Goal: Transaction & Acquisition: Subscribe to service/newsletter

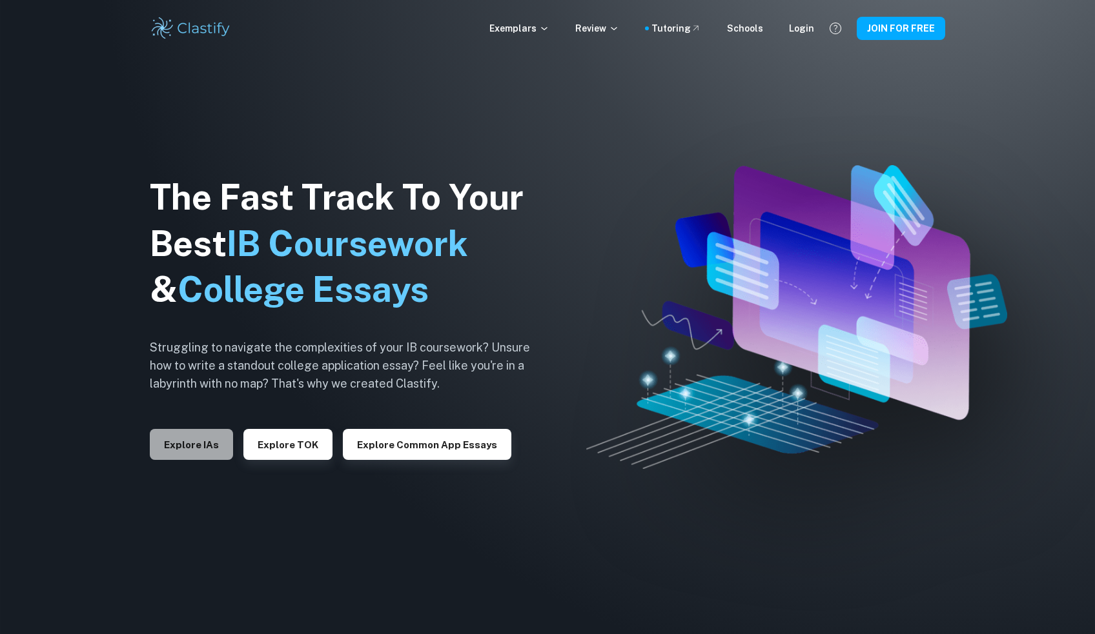
click at [187, 454] on button "Explore IAs" at bounding box center [191, 444] width 83 height 31
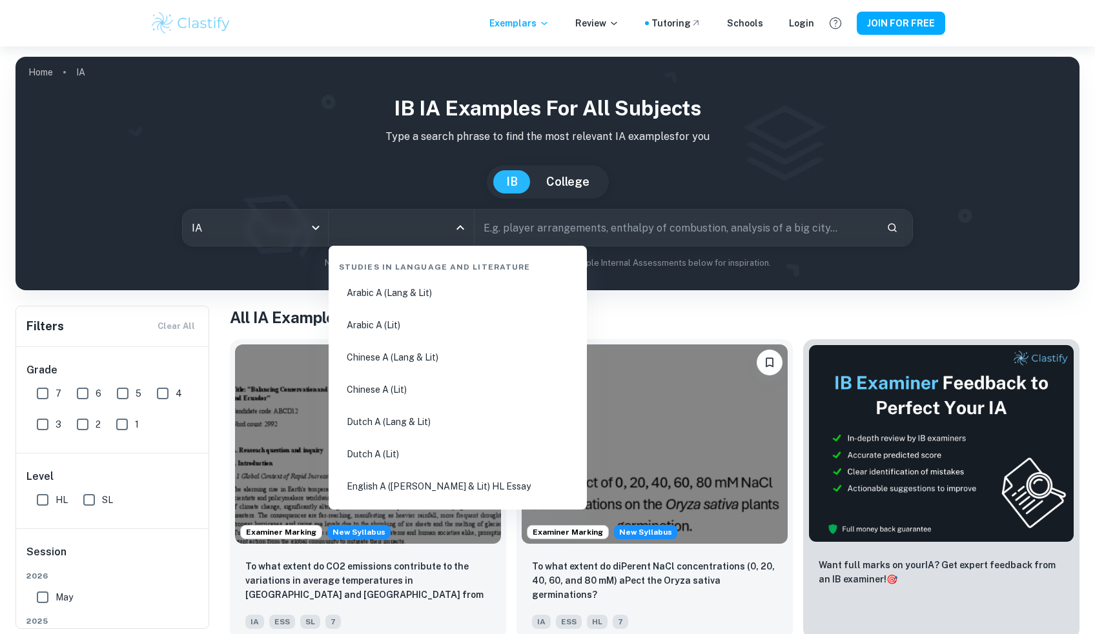
click at [416, 230] on input "All Subjects" at bounding box center [391, 228] width 114 height 25
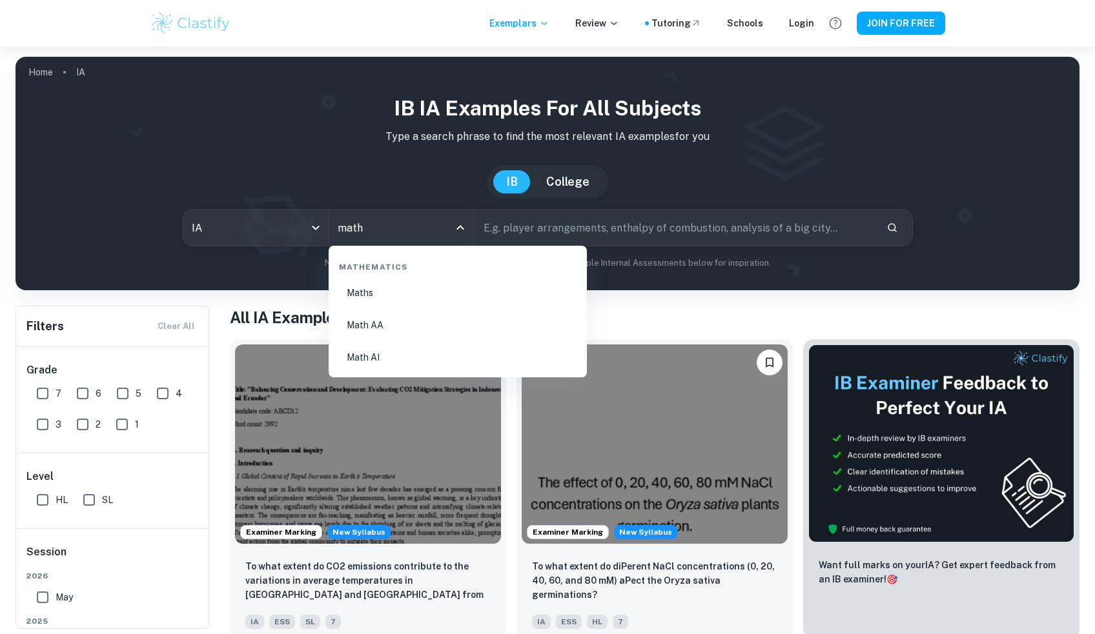
click at [409, 356] on li "Math AI" at bounding box center [458, 358] width 248 height 30
type input "Math AI"
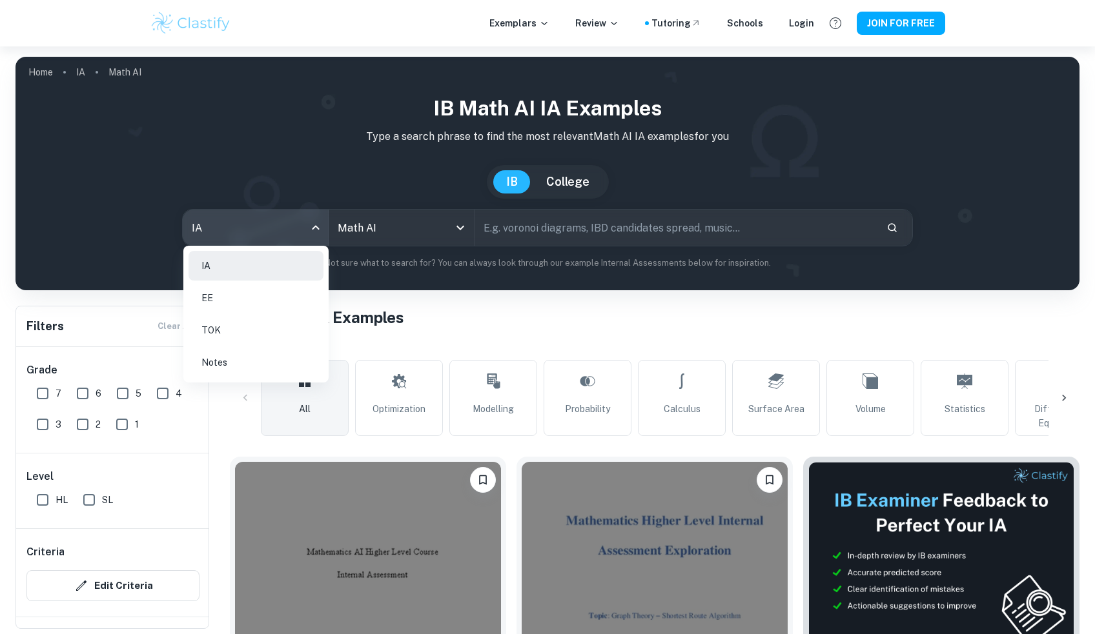
click at [272, 237] on body "We value your privacy We use cookies to enhance your browsing experience, serve…" at bounding box center [547, 363] width 1095 height 634
click at [414, 178] on div at bounding box center [547, 317] width 1095 height 634
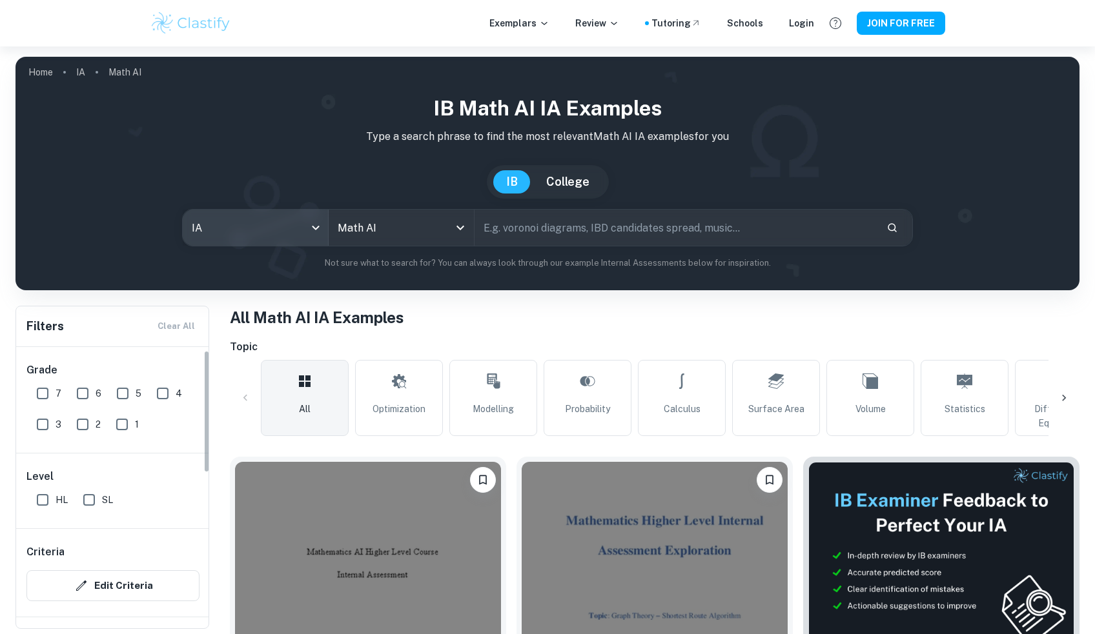
scroll to position [34, 0]
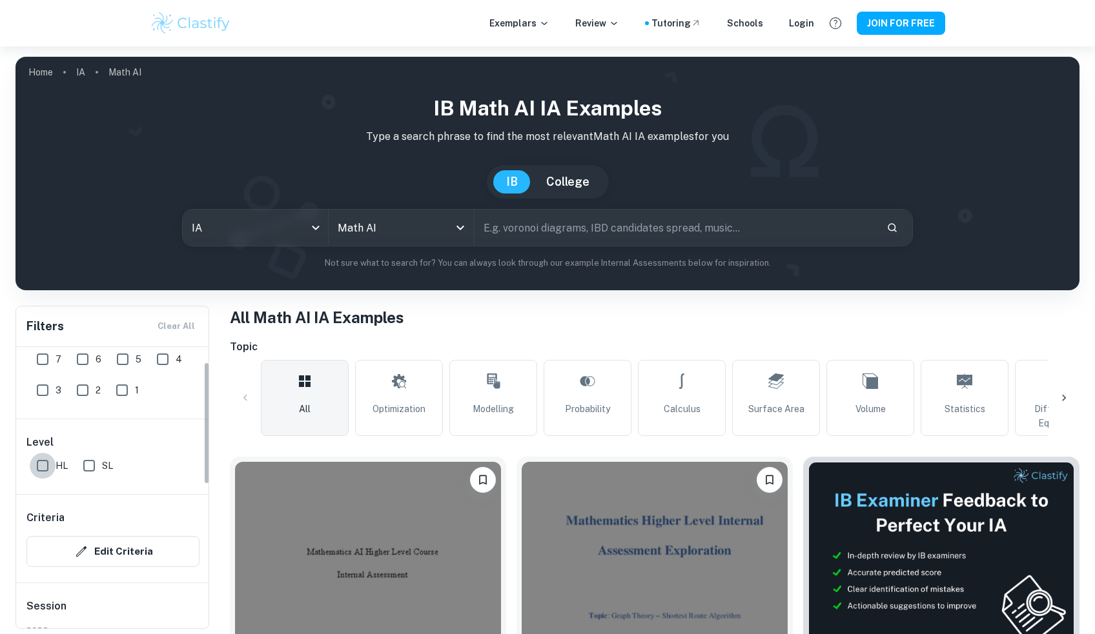
click at [43, 469] on input "HL" at bounding box center [43, 466] width 26 height 26
checkbox input "true"
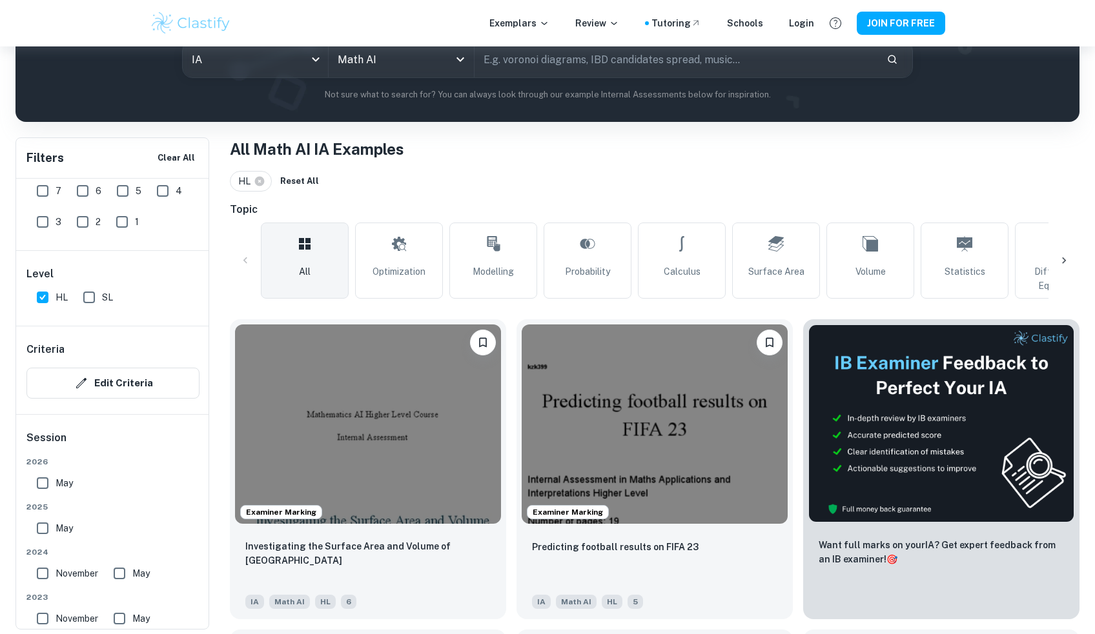
scroll to position [169, 0]
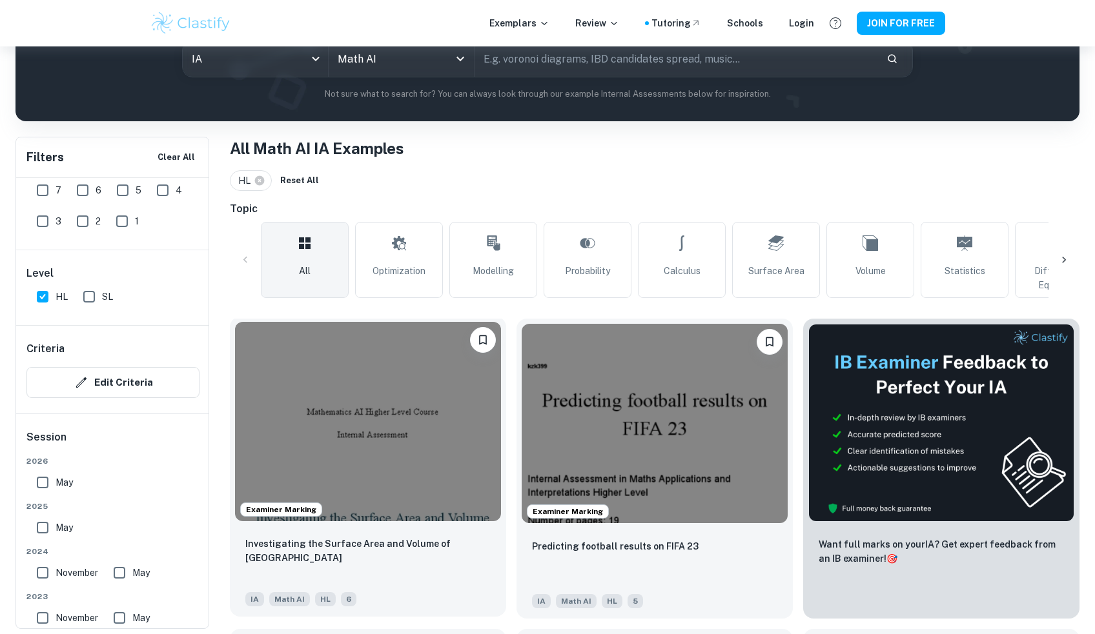
click at [435, 469] on img at bounding box center [368, 421] width 266 height 199
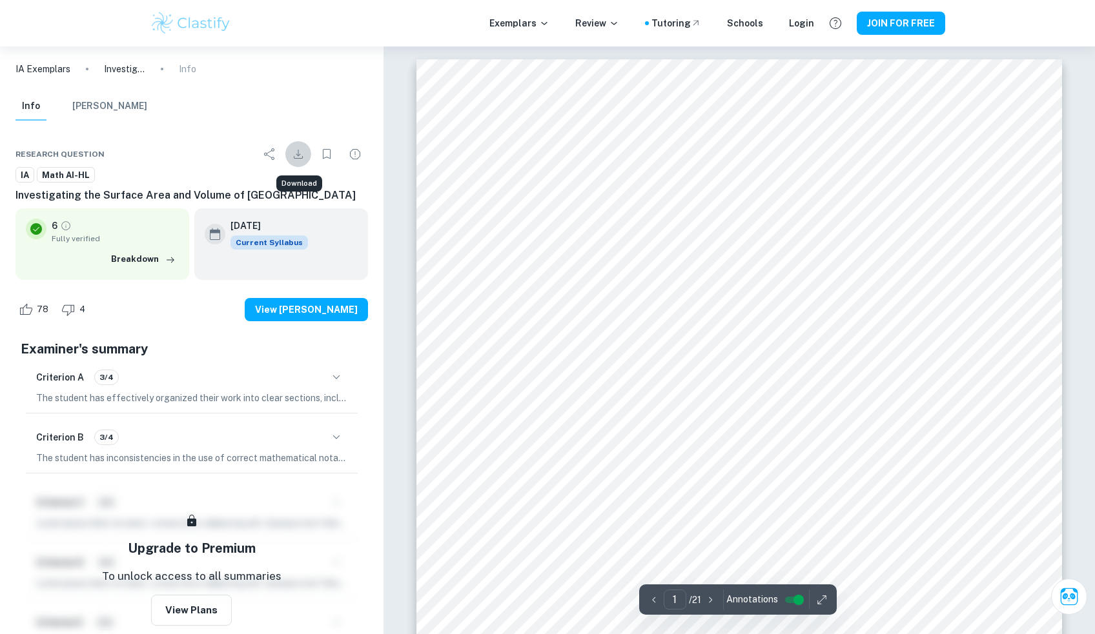
click at [301, 154] on icon "Download" at bounding box center [297, 154] width 15 height 15
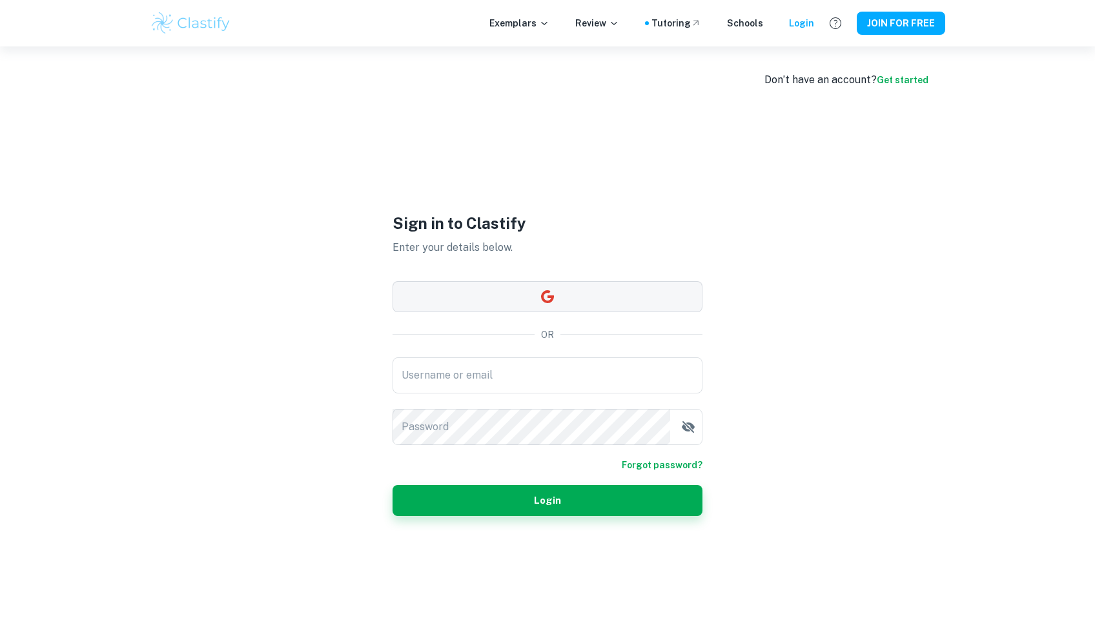
click at [553, 309] on button "button" at bounding box center [547, 296] width 310 height 31
click at [569, 290] on button "button" at bounding box center [547, 296] width 310 height 31
click at [185, 27] on img at bounding box center [191, 23] width 82 height 26
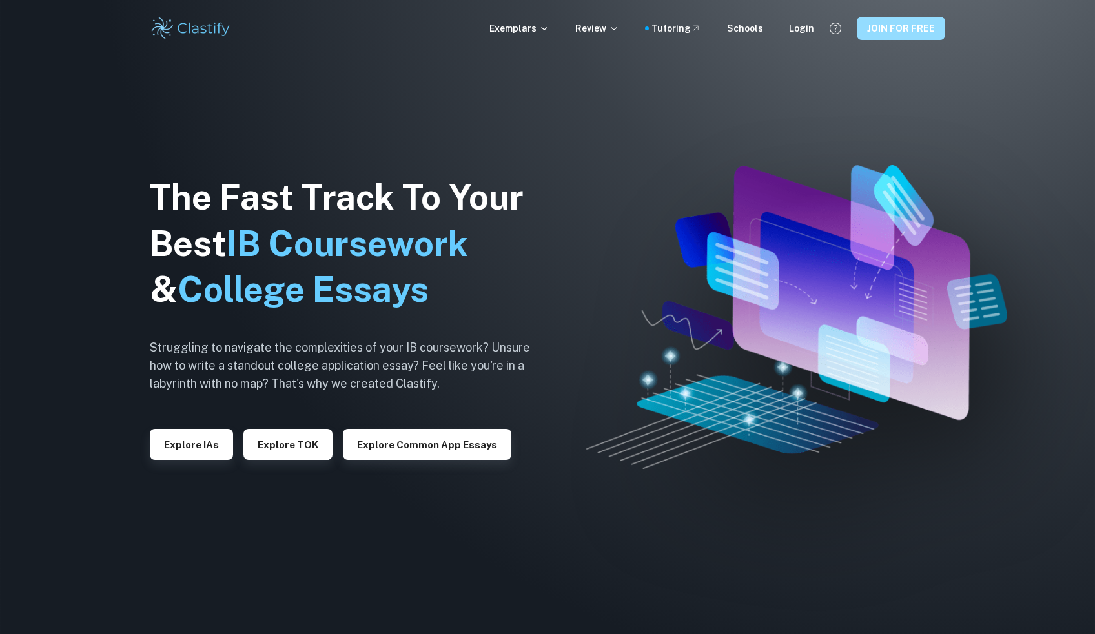
click at [888, 38] on button "JOIN FOR FREE" at bounding box center [900, 28] width 88 height 23
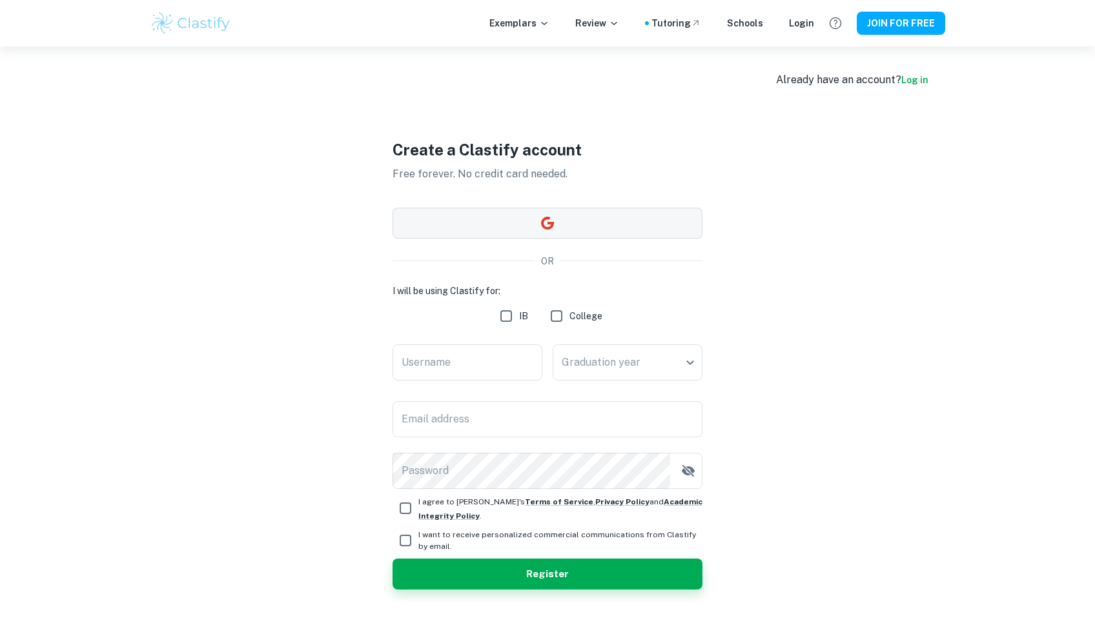
click at [620, 221] on button "button" at bounding box center [547, 223] width 310 height 31
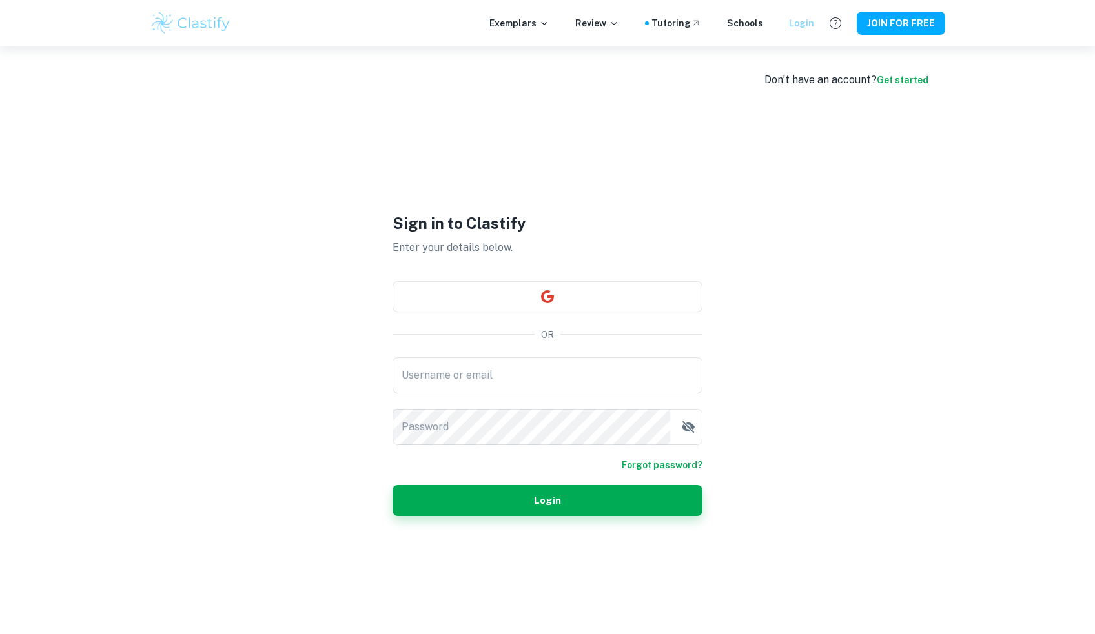
click at [809, 30] on div "Login" at bounding box center [801, 23] width 25 height 14
click at [912, 68] on div "Don’t have an account? Get started Sign in to Clastify Enter your details below…" at bounding box center [547, 363] width 826 height 634
click at [912, 76] on link "Get started" at bounding box center [902, 80] width 52 height 10
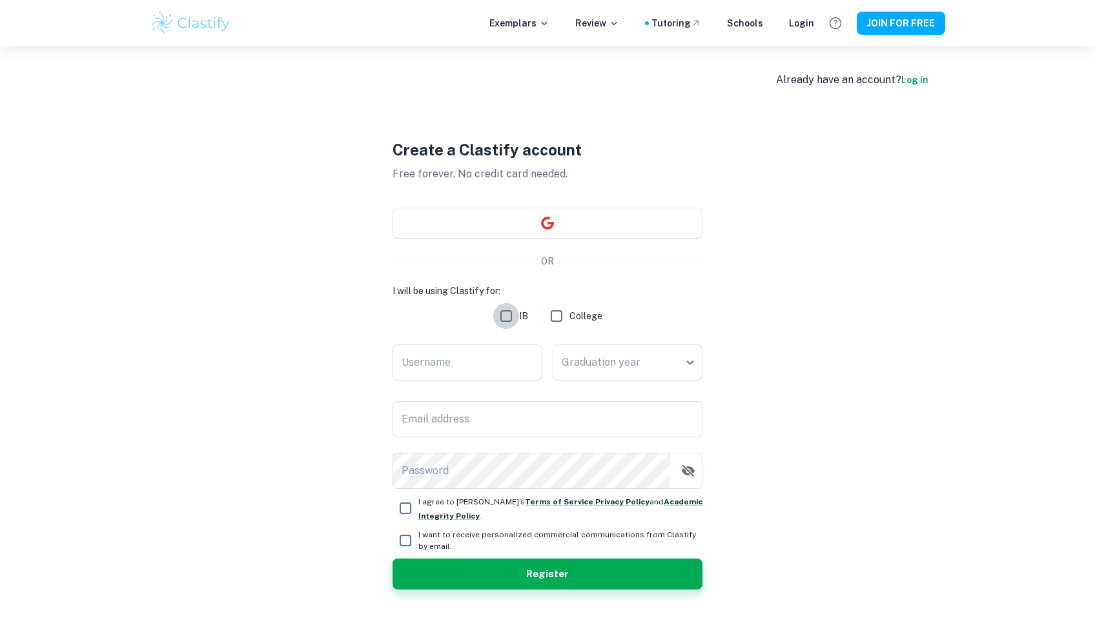
click at [509, 316] on input "IB" at bounding box center [506, 316] width 26 height 26
checkbox input "true"
click at [463, 357] on input "Username" at bounding box center [467, 363] width 150 height 36
click at [645, 347] on body "We value your privacy We use cookies to enhance your browsing experience, serve…" at bounding box center [547, 363] width 1095 height 634
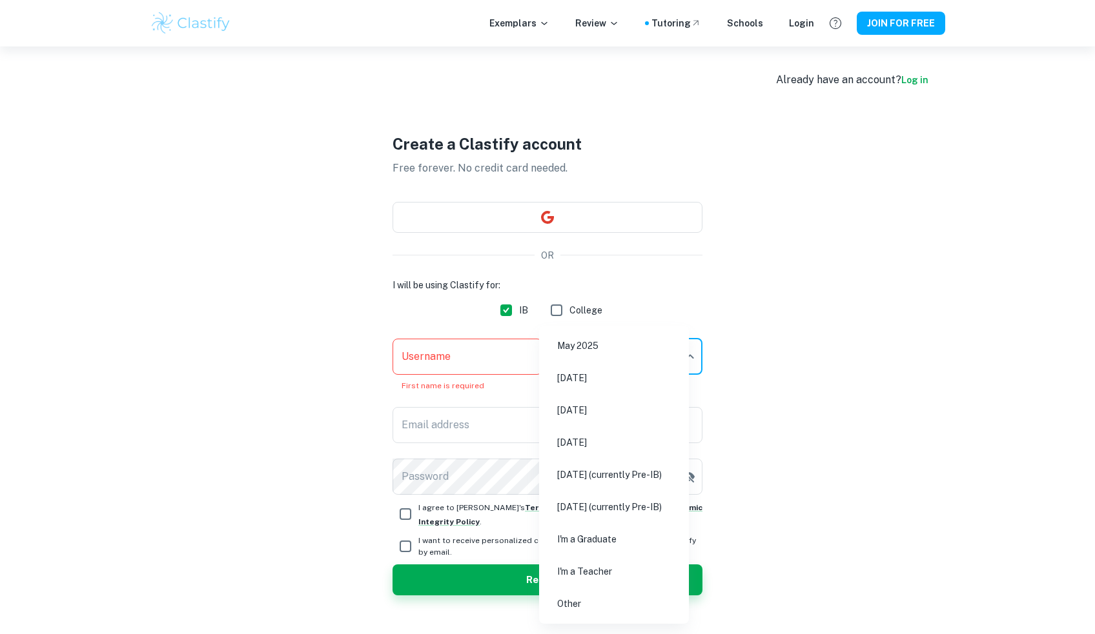
click at [627, 407] on li "May 2026" at bounding box center [613, 411] width 139 height 30
type input "M26"
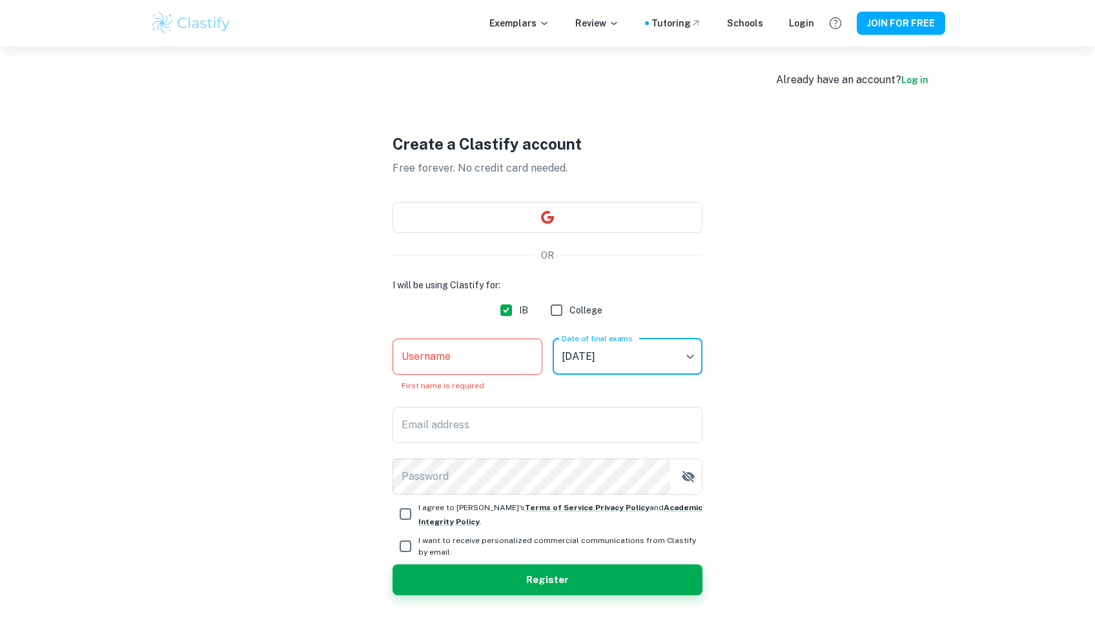
click at [465, 357] on input "Username" at bounding box center [467, 357] width 150 height 36
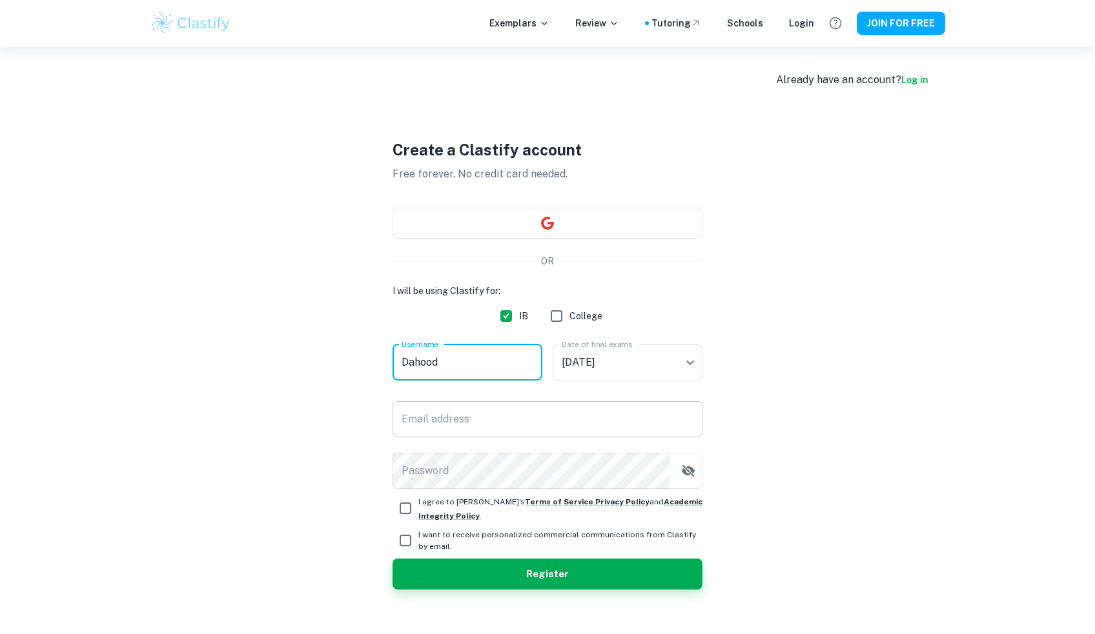
type input "Dahood"
click at [459, 423] on input "Email address" at bounding box center [547, 419] width 310 height 36
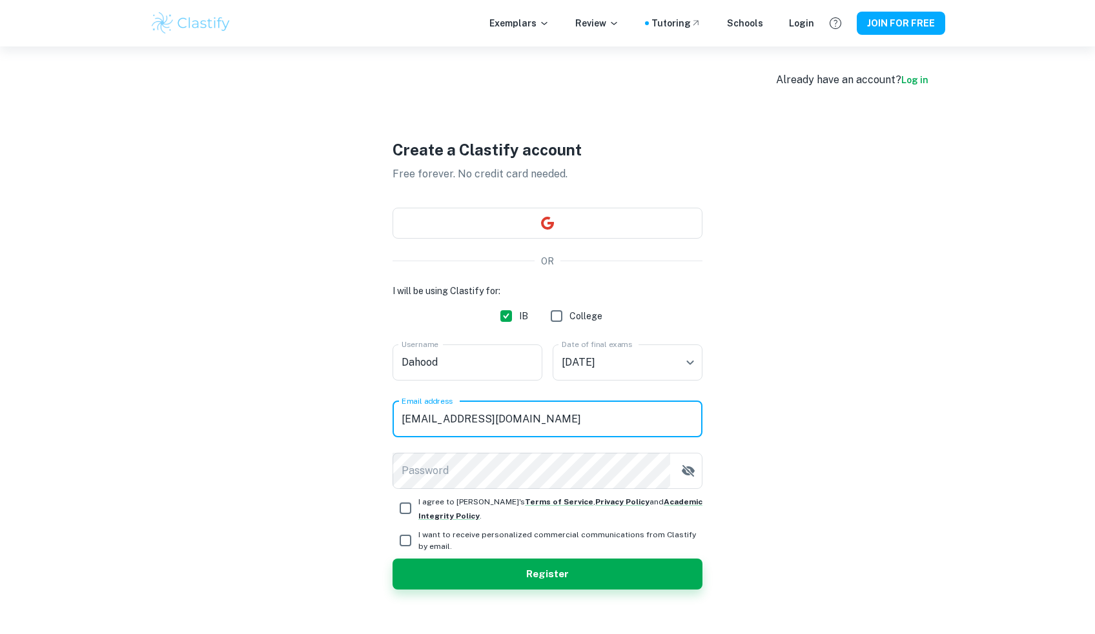
type input "hlimbani2007@gmail.com"
click at [687, 474] on icon "button" at bounding box center [688, 471] width 13 height 12
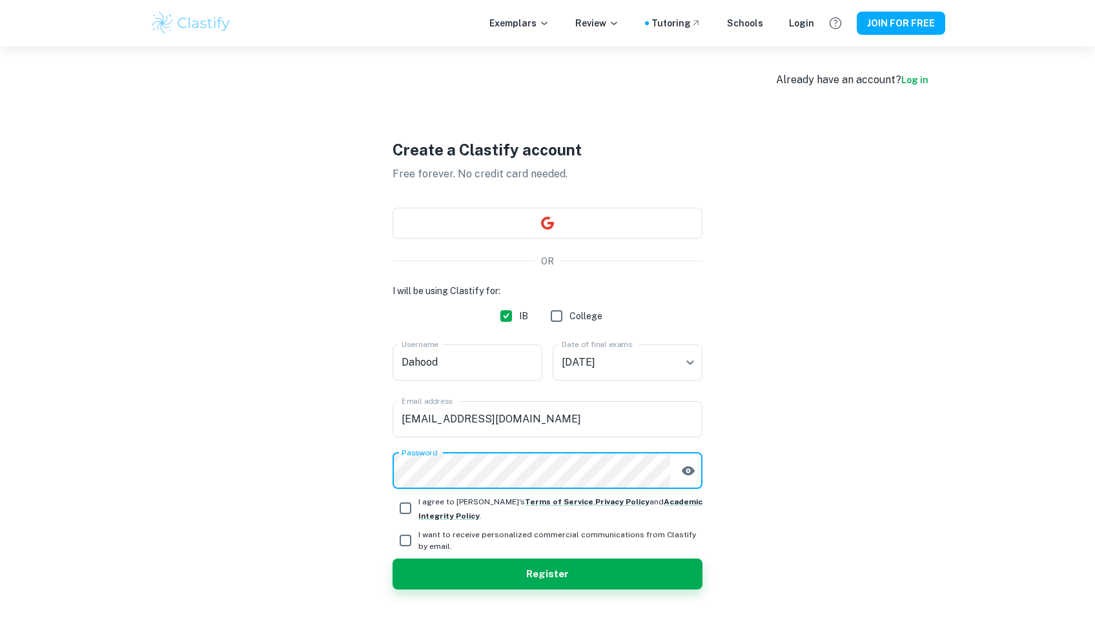
click at [411, 504] on input "I agree to Clastify's Terms of Service , Privacy Policy and Academic Integrity …" at bounding box center [405, 509] width 26 height 26
checkbox input "true"
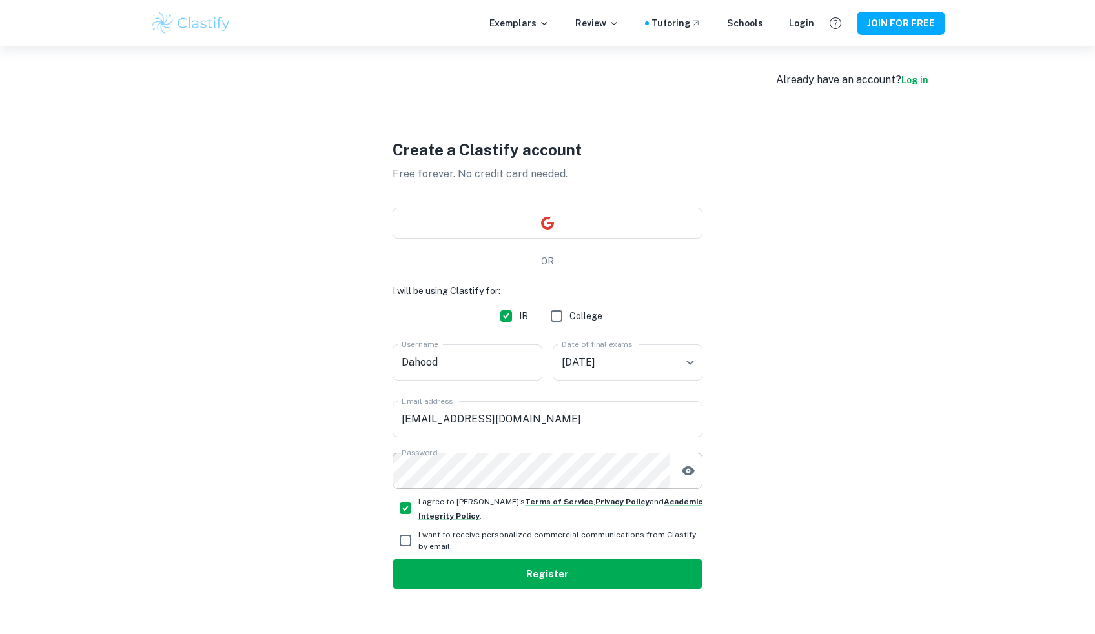
click at [466, 576] on button "Register" at bounding box center [547, 574] width 310 height 31
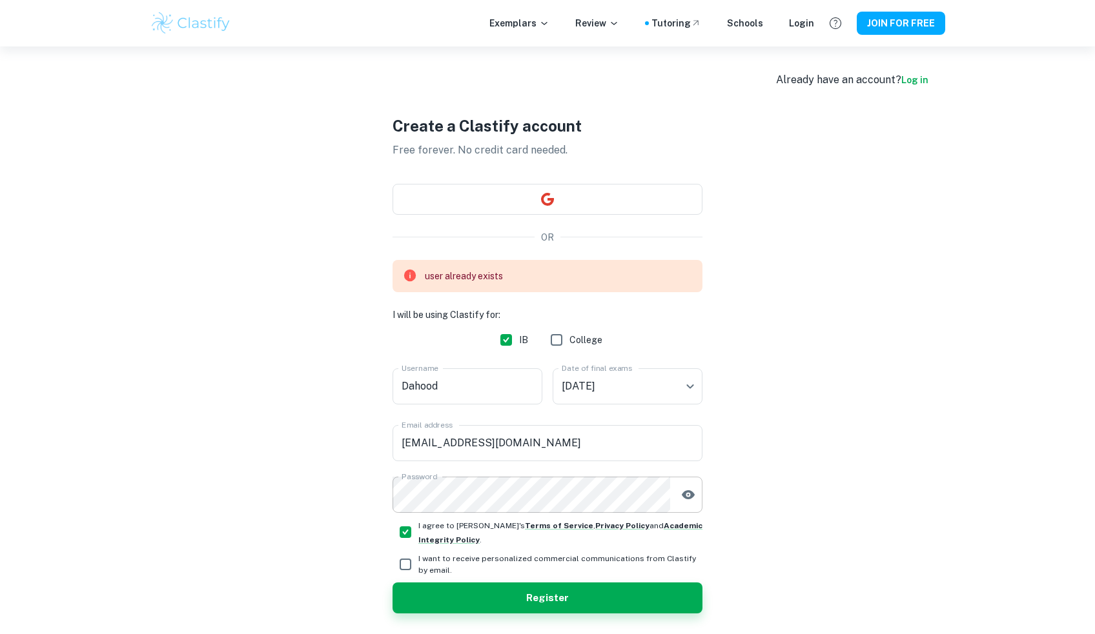
click at [922, 79] on link "Log in" at bounding box center [914, 80] width 27 height 10
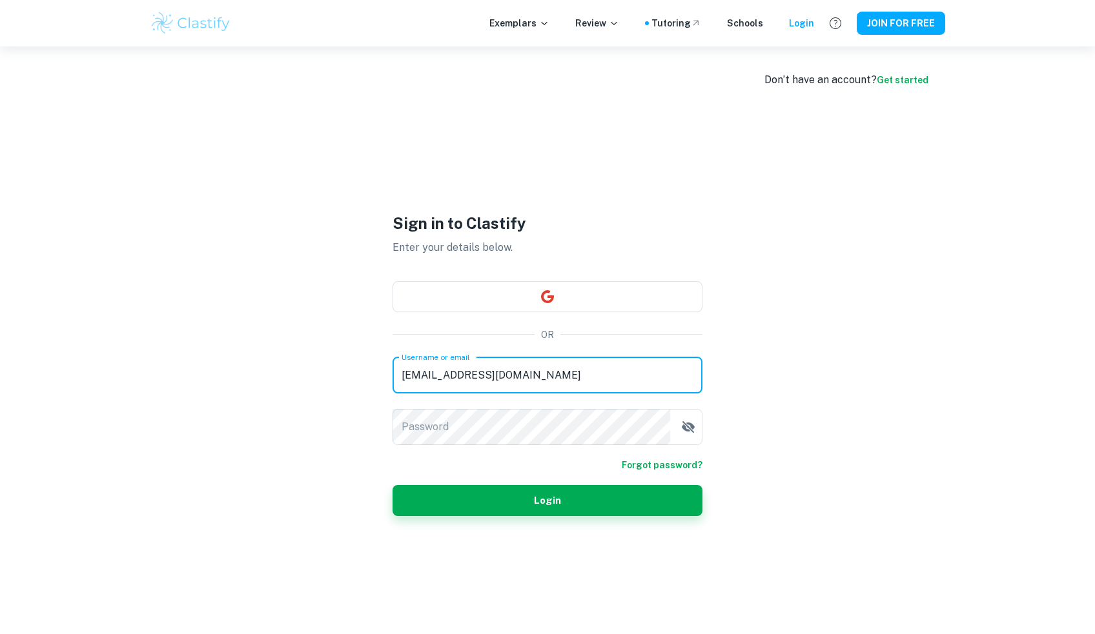
type input "hlimbani2007@gmail.com"
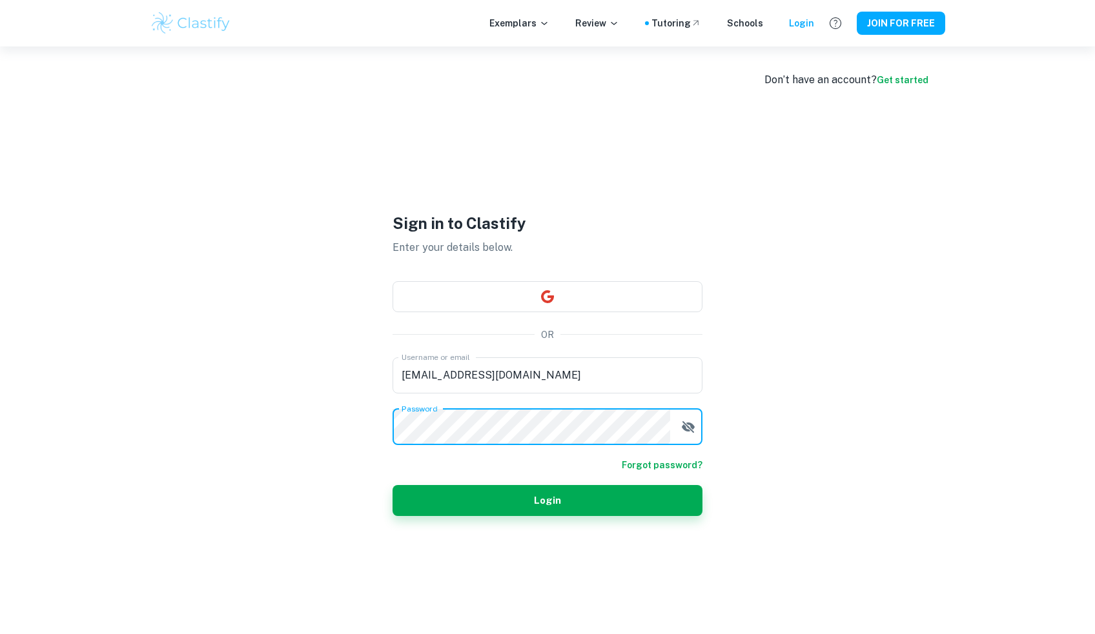
click at [547, 500] on button "Login" at bounding box center [547, 500] width 310 height 31
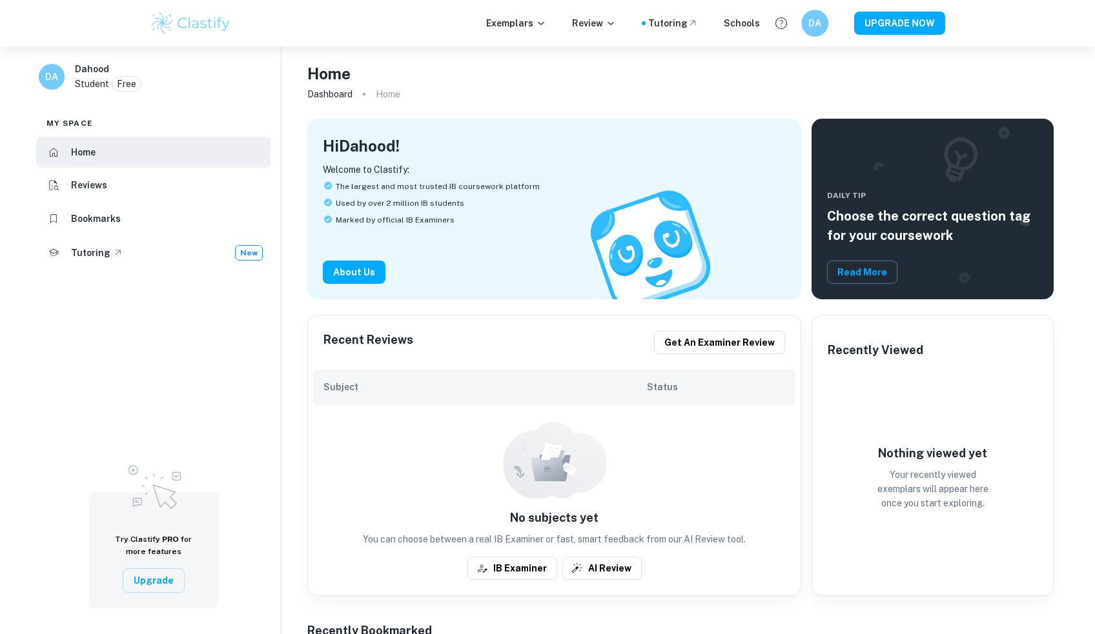
click at [818, 25] on h6 "DA" at bounding box center [814, 23] width 15 height 15
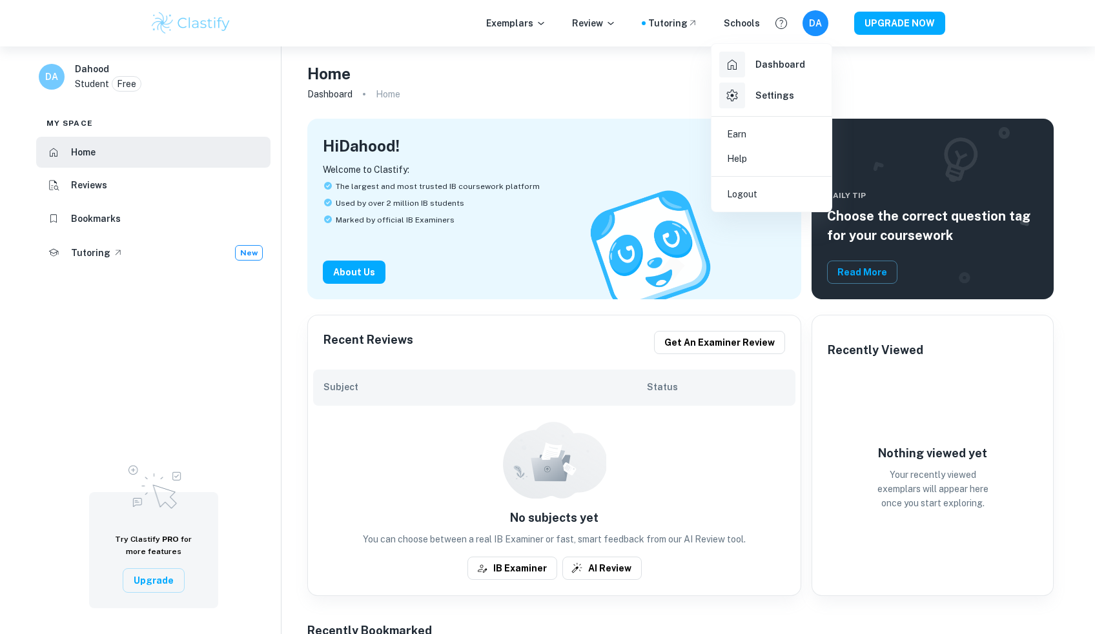
click at [624, 85] on div at bounding box center [547, 317] width 1095 height 634
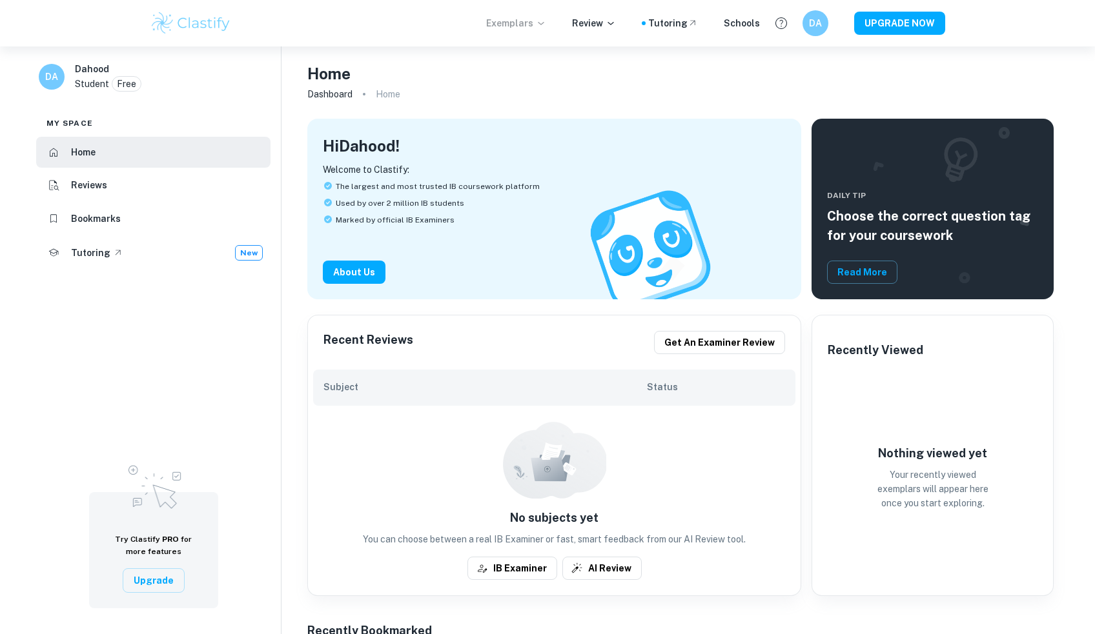
click at [535, 25] on p "Exemplars" at bounding box center [516, 23] width 60 height 14
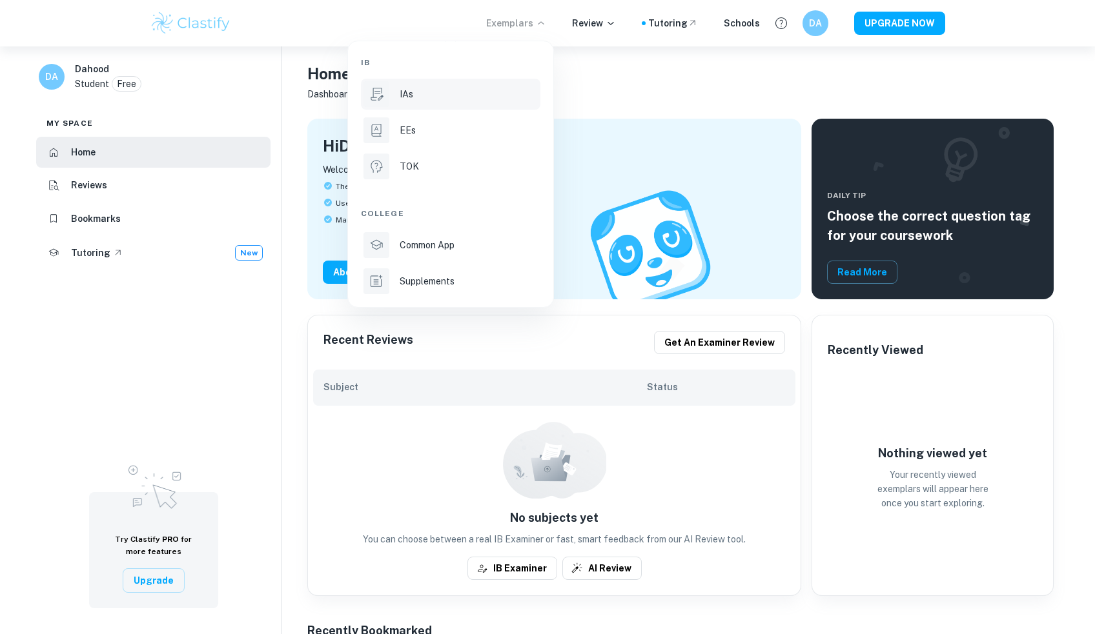
click at [441, 94] on div "IAs" at bounding box center [469, 94] width 138 height 14
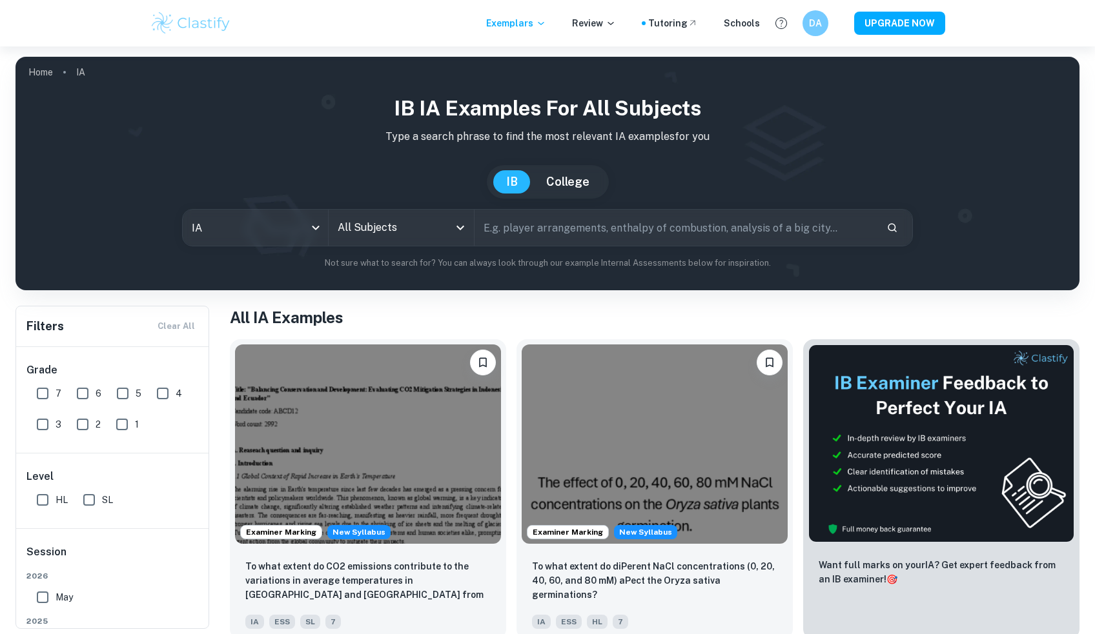
click at [385, 234] on input "All Subjects" at bounding box center [391, 228] width 114 height 25
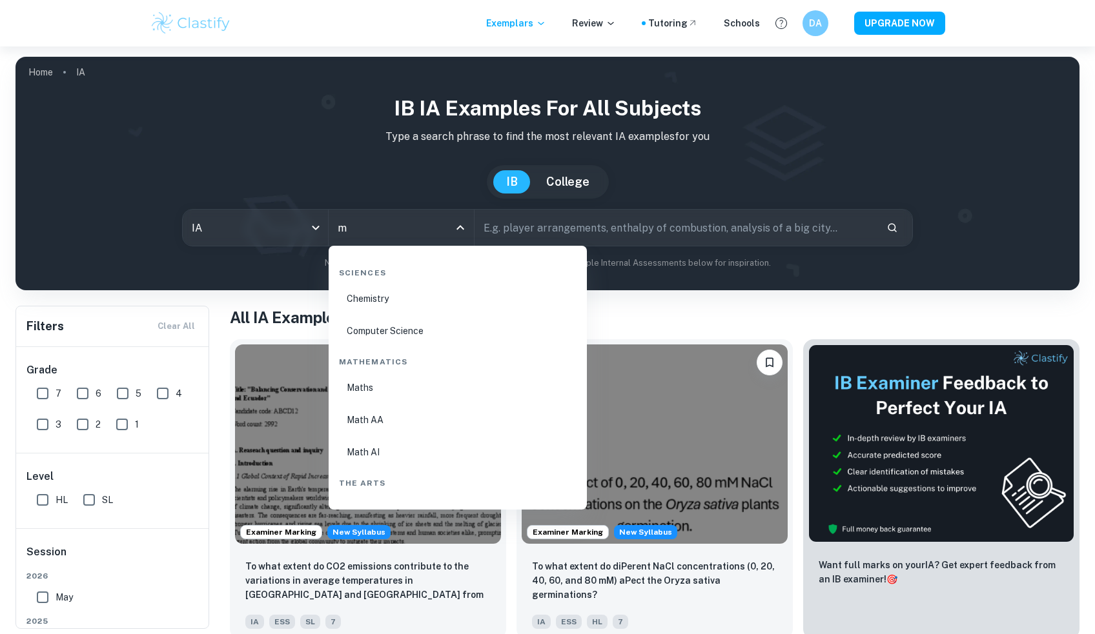
scroll to position [390, 0]
click at [396, 418] on li "Math AI" at bounding box center [458, 420] width 248 height 30
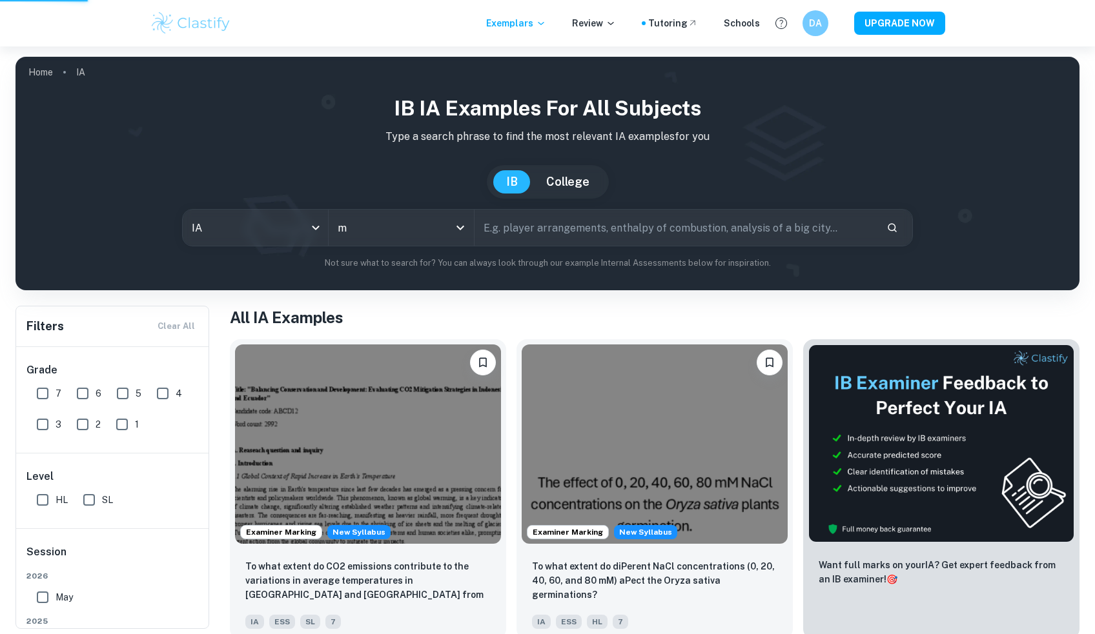
type input "Math AI"
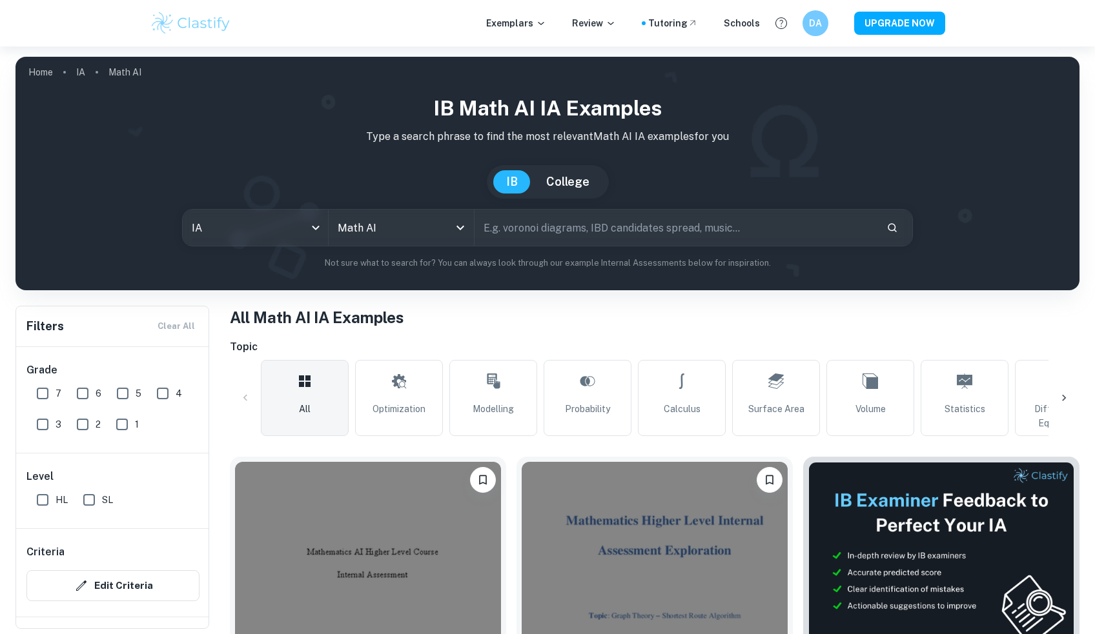
click at [41, 499] on input "HL" at bounding box center [43, 500] width 26 height 26
checkbox input "true"
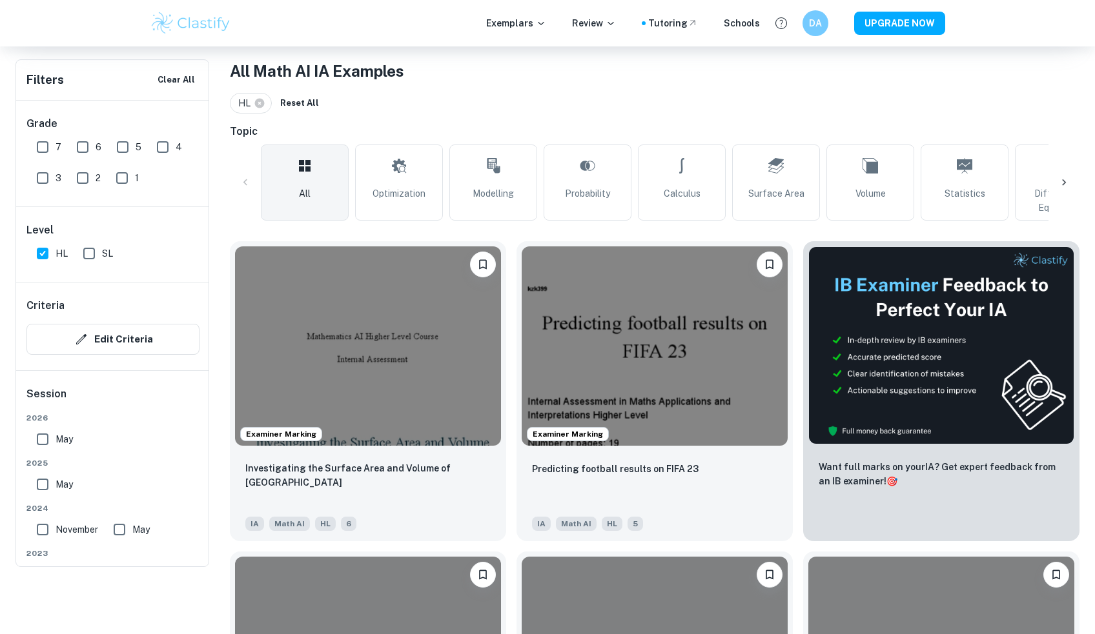
scroll to position [252, 0]
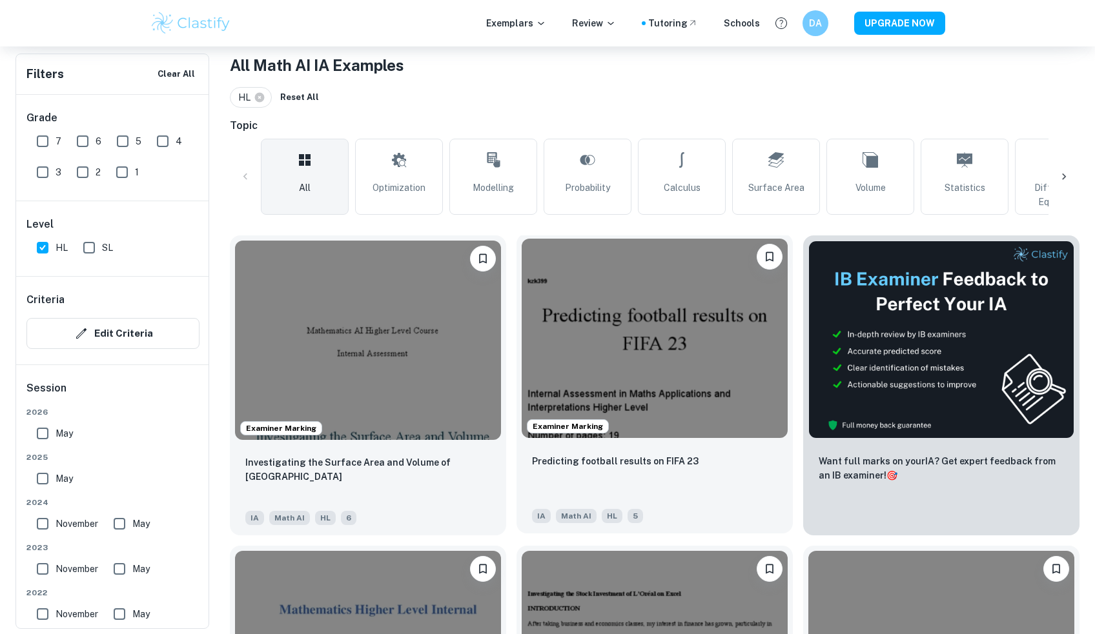
click at [683, 501] on div "Predicting football results on FIFA 23 IA Math AI HL 5" at bounding box center [654, 488] width 276 height 90
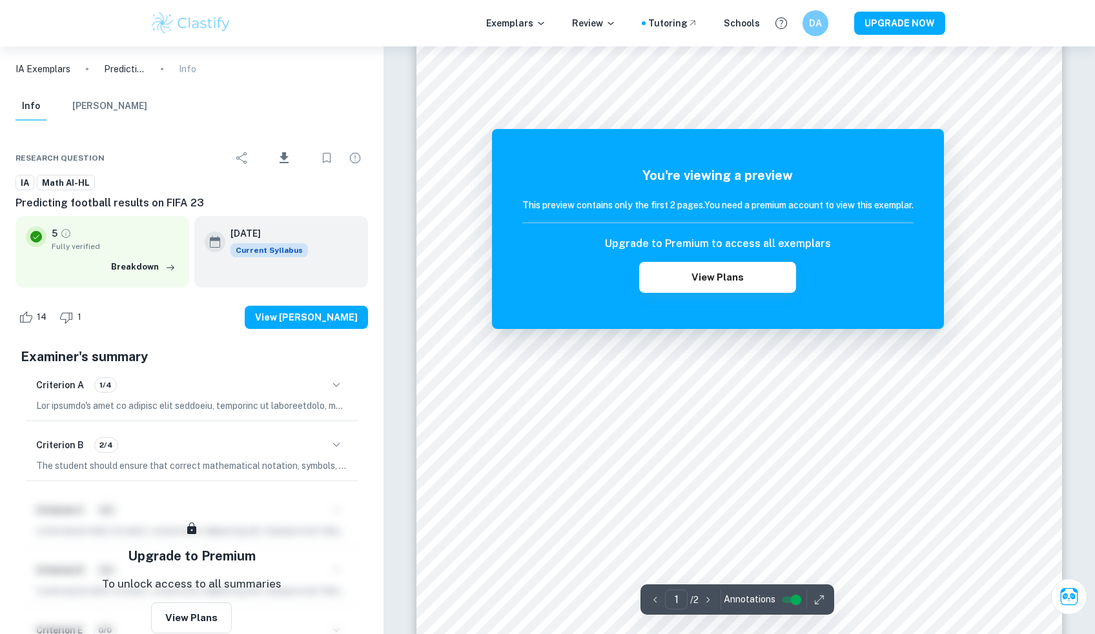
scroll to position [115, 0]
click at [287, 163] on icon "Download" at bounding box center [283, 157] width 9 height 11
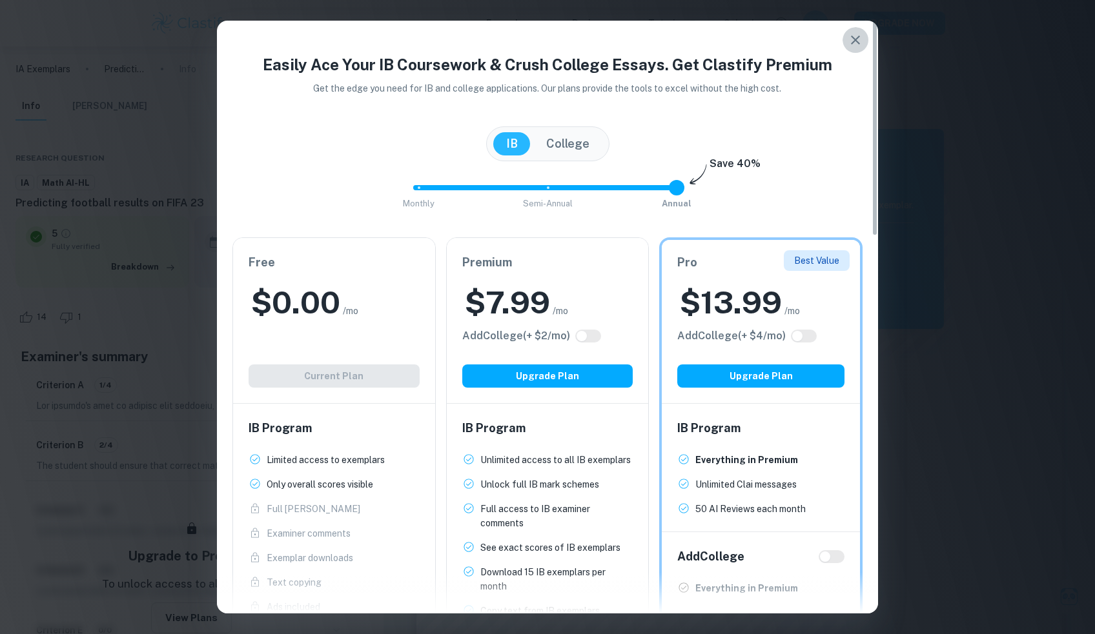
click at [857, 45] on icon "button" at bounding box center [854, 39] width 15 height 15
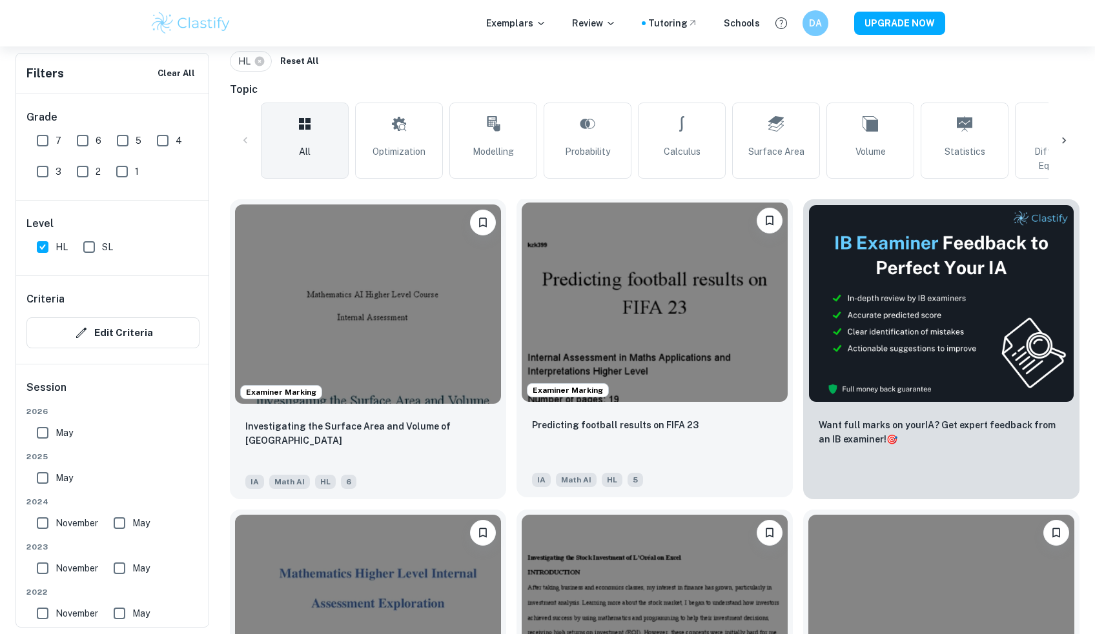
scroll to position [281, 0]
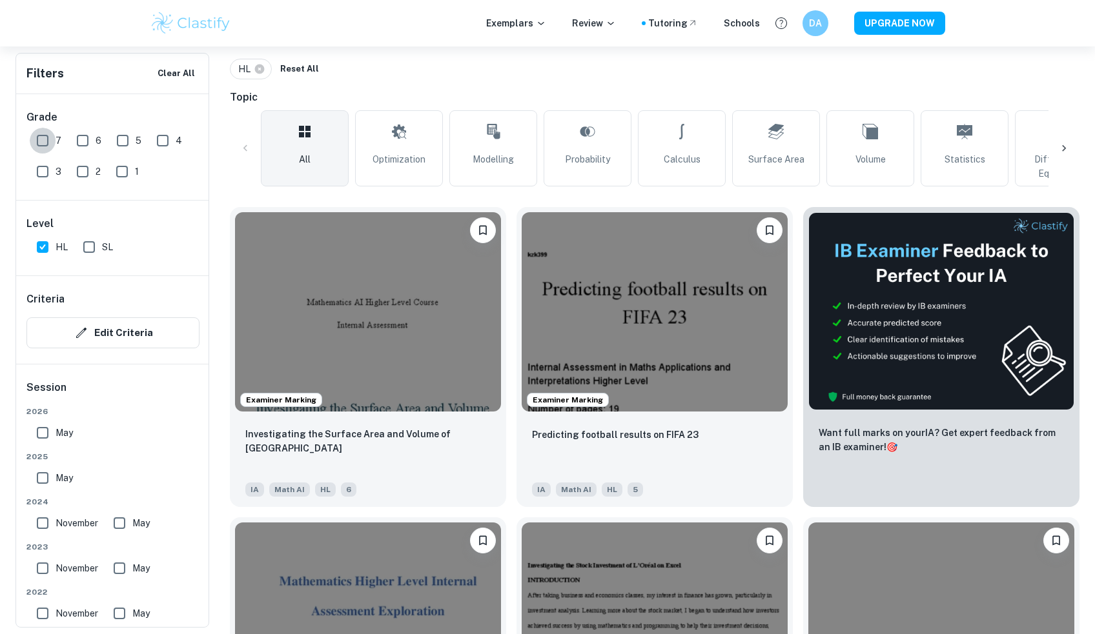
click at [41, 145] on input "7" at bounding box center [43, 141] width 26 height 26
checkbox input "true"
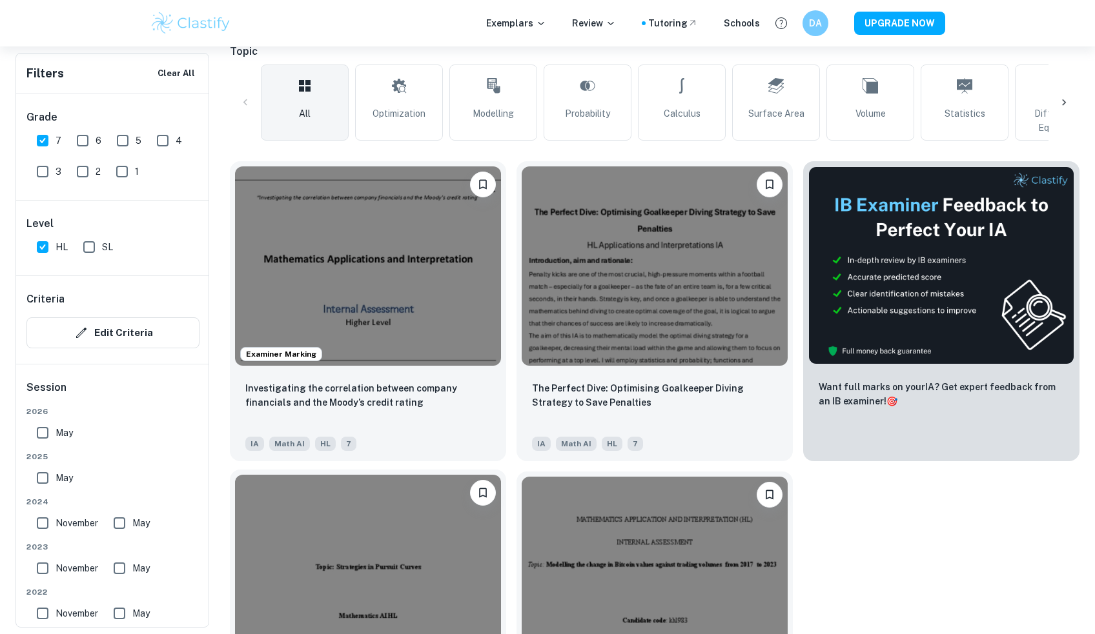
scroll to position [303, 0]
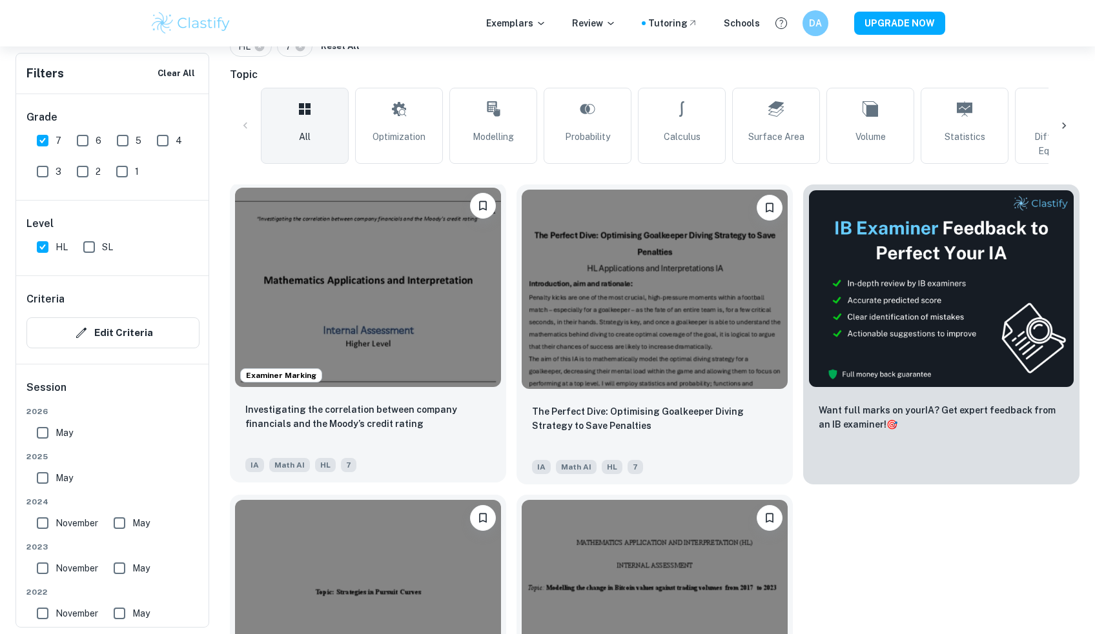
click at [394, 340] on img at bounding box center [368, 287] width 266 height 199
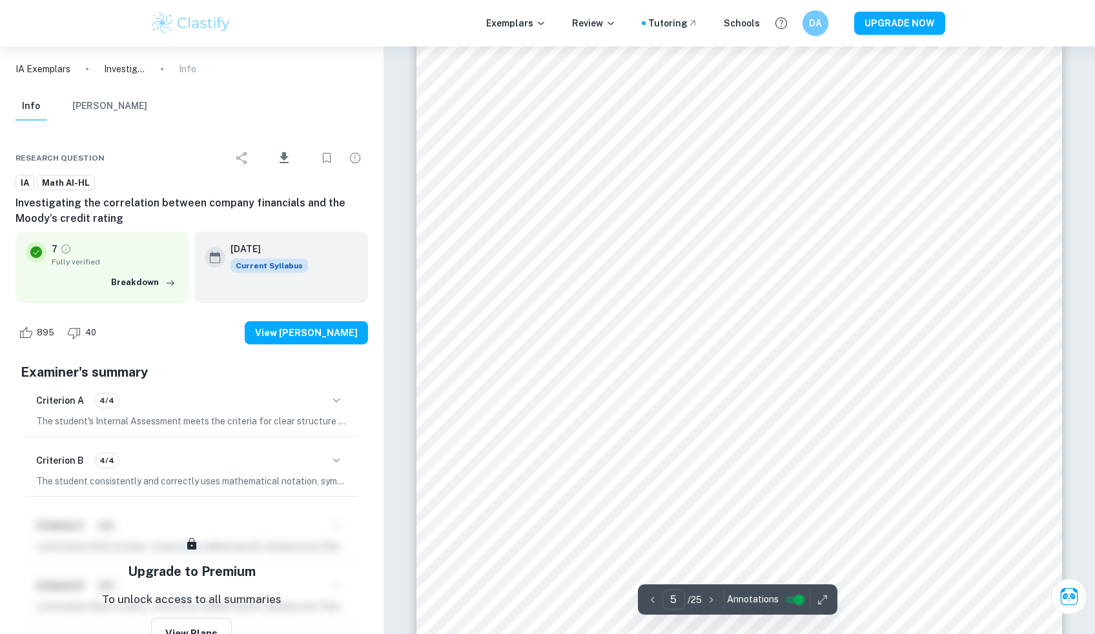
scroll to position [4468, 0]
click at [281, 163] on icon "Download" at bounding box center [283, 157] width 9 height 11
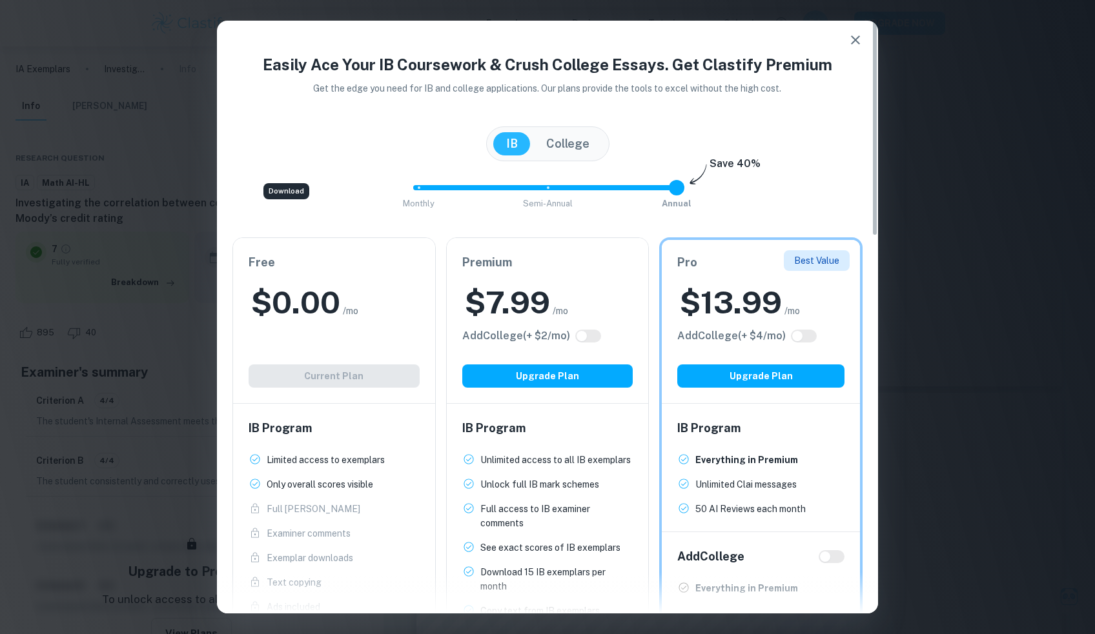
click at [852, 41] on icon "button" at bounding box center [854, 39] width 15 height 15
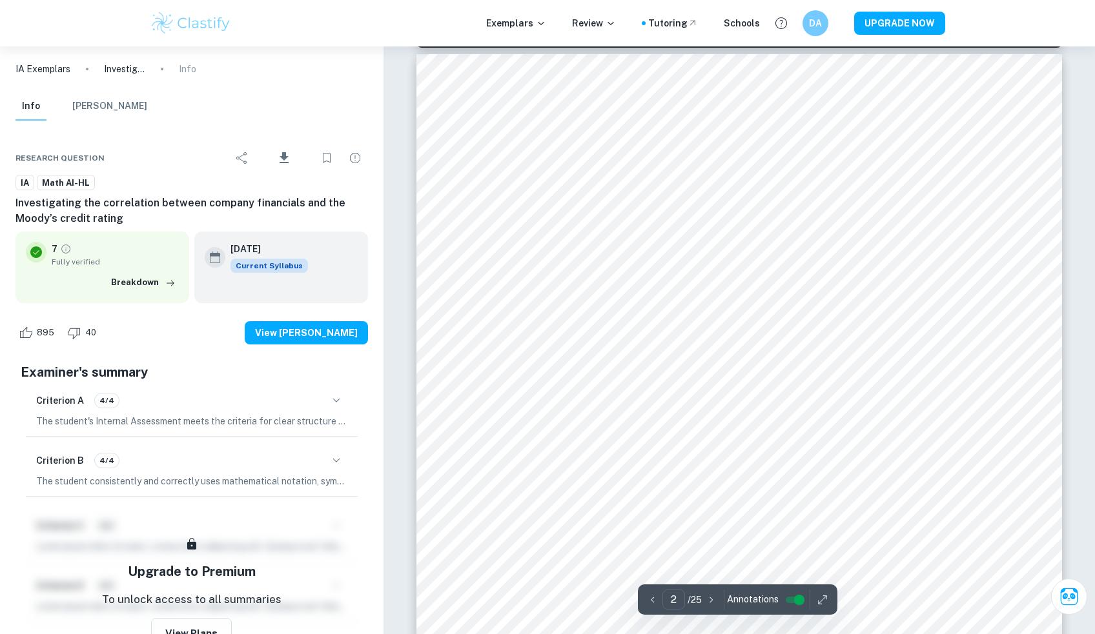
type input "1"
click at [794, 598] on input "controlled" at bounding box center [799, 600] width 46 height 15
click at [821, 600] on icon "button" at bounding box center [822, 600] width 13 height 13
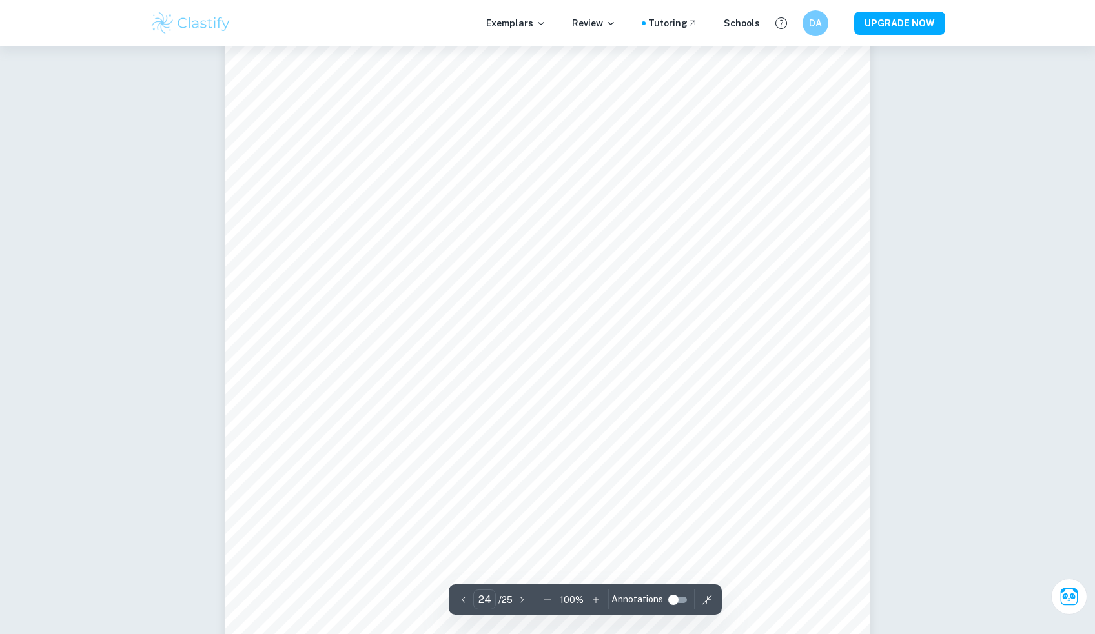
scroll to position [21938, 0]
type input "25"
